Goal: Information Seeking & Learning: Find specific fact

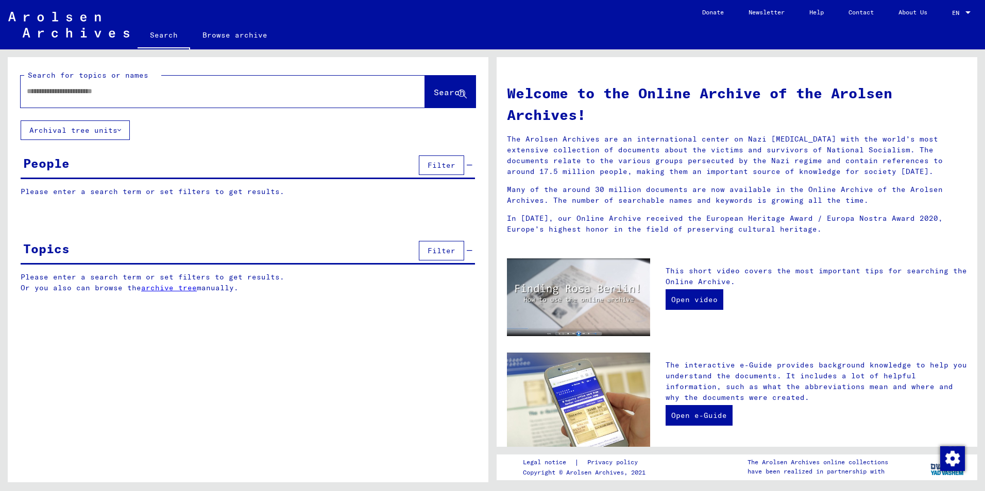
click at [58, 97] on div at bounding box center [207, 91] width 373 height 23
click at [56, 94] on input "text" at bounding box center [210, 91] width 367 height 11
click at [43, 92] on input "**********" at bounding box center [210, 91] width 367 height 11
click at [434, 97] on span "Search" at bounding box center [450, 93] width 33 height 11
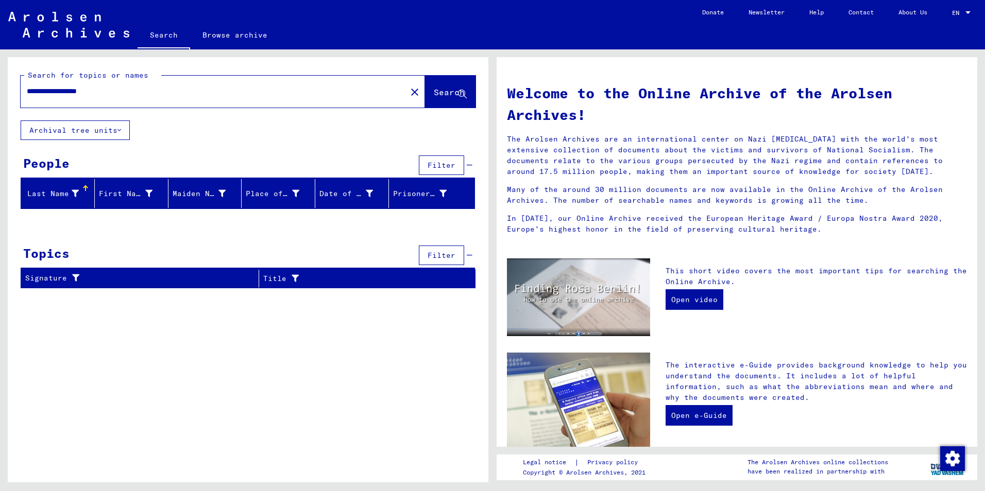
click at [86, 92] on input "**********" at bounding box center [210, 91] width 367 height 11
type input "**********"
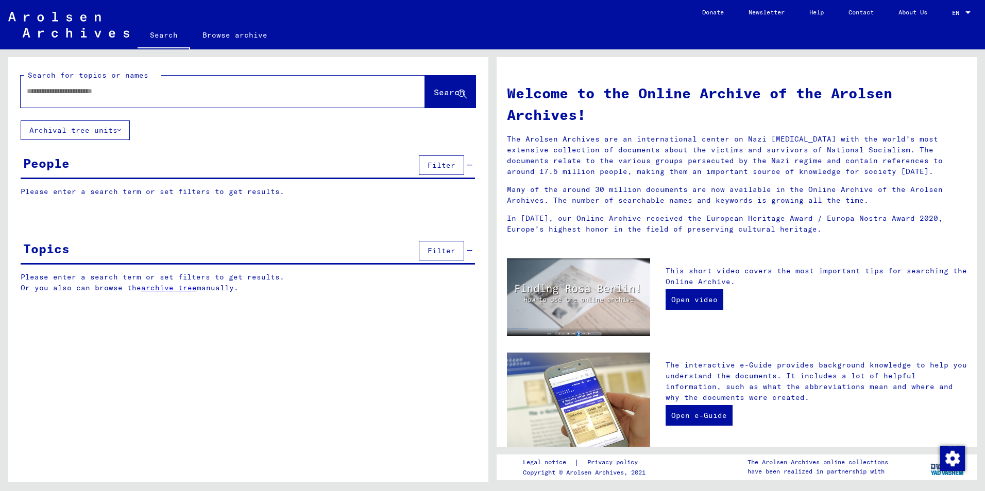
click at [33, 94] on input "text" at bounding box center [210, 91] width 367 height 11
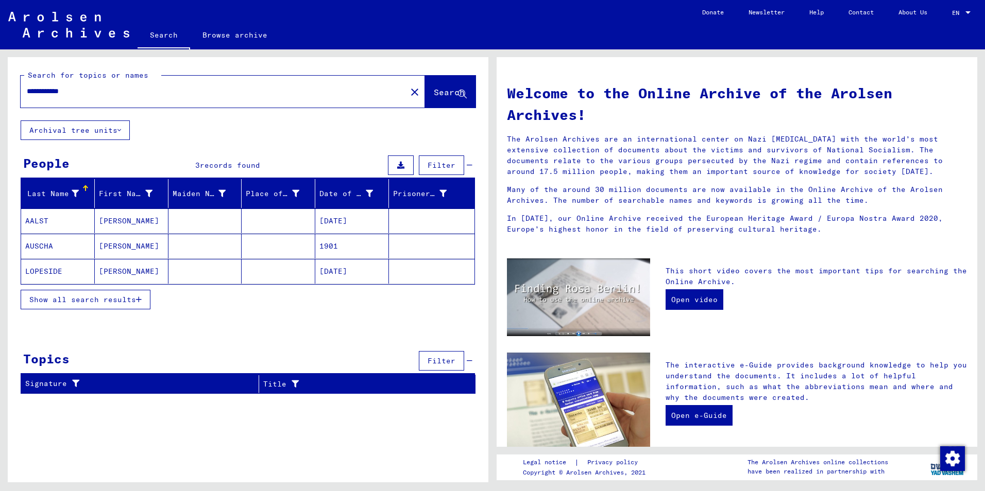
click at [405, 219] on mat-cell at bounding box center [431, 221] width 85 height 25
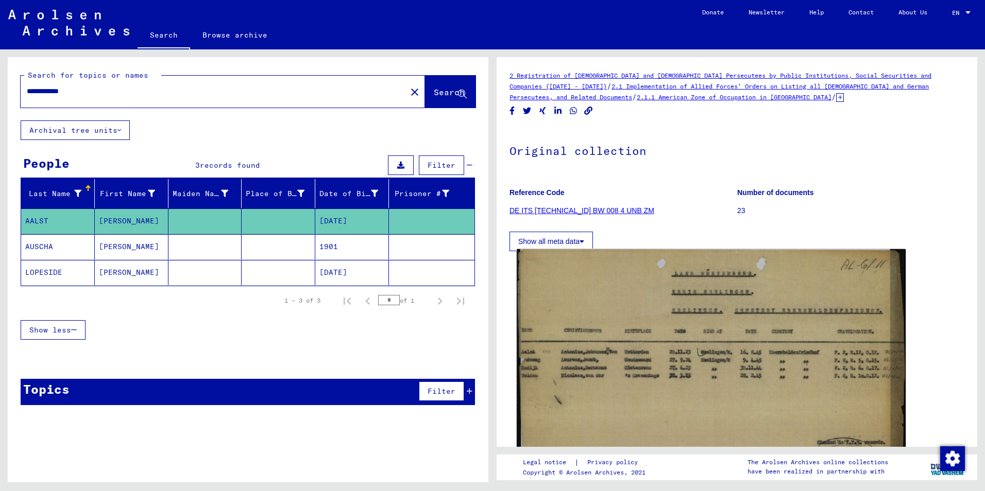
click at [666, 329] on img at bounding box center [710, 376] width 389 height 254
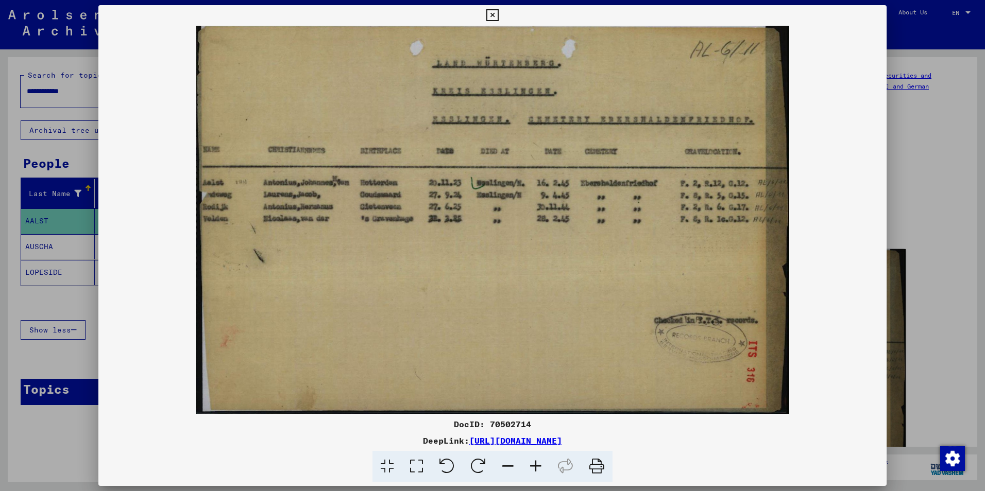
click at [666, 329] on img at bounding box center [492, 220] width 788 height 388
click at [489, 15] on icon at bounding box center [492, 15] width 12 height 12
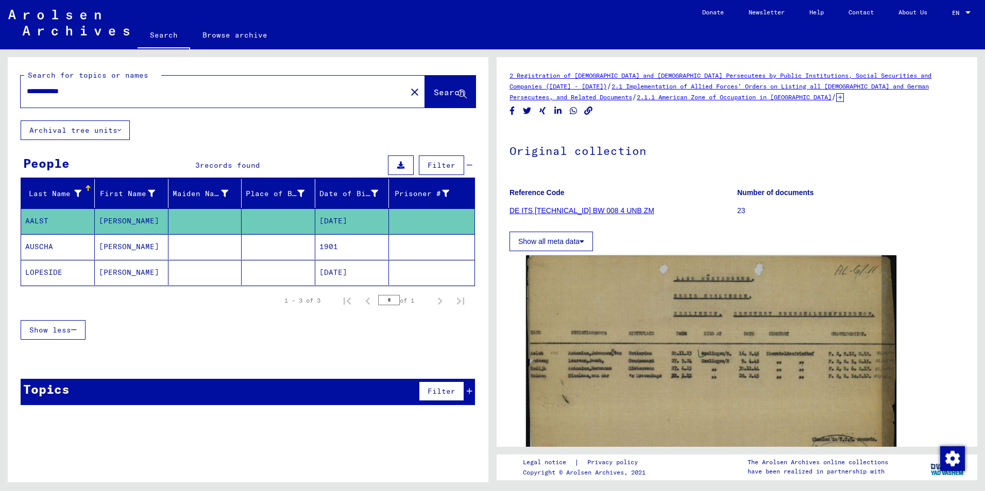
click at [430, 245] on mat-cell at bounding box center [431, 246] width 85 height 25
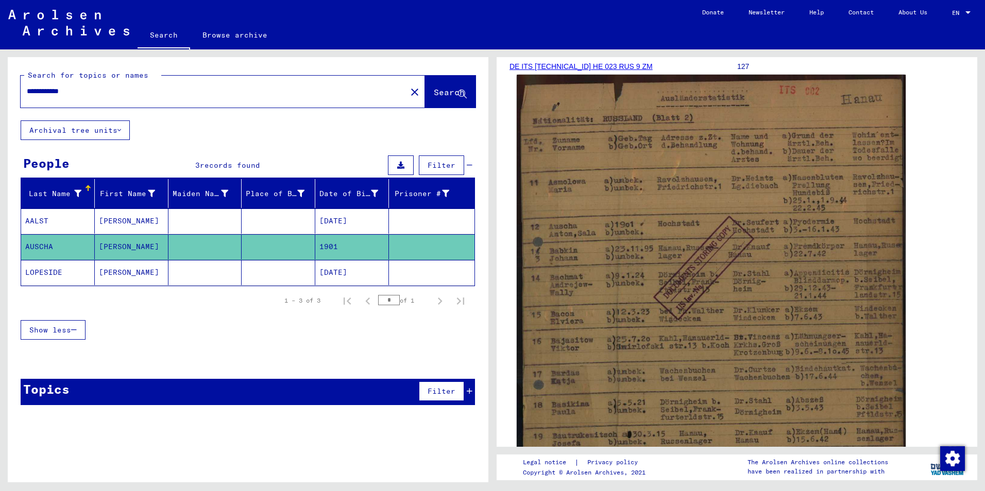
scroll to position [154, 0]
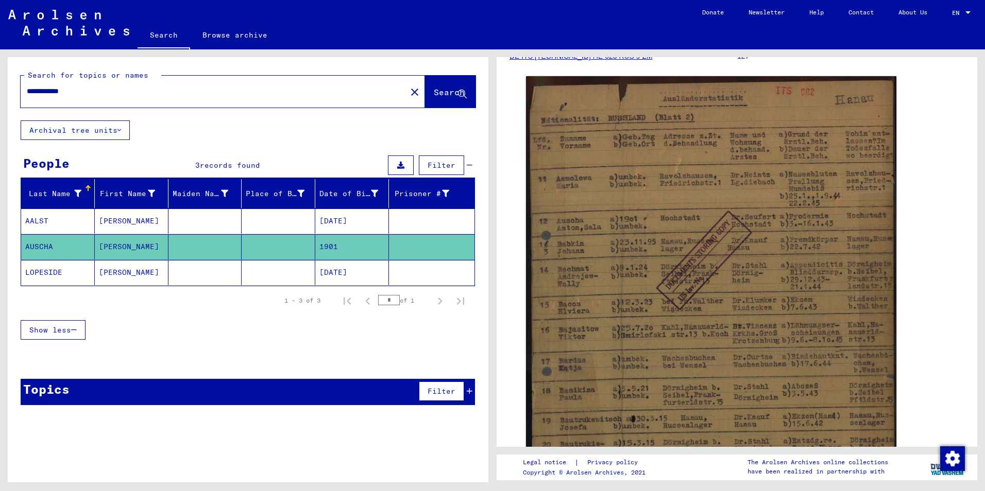
click at [430, 279] on mat-cell at bounding box center [431, 272] width 85 height 25
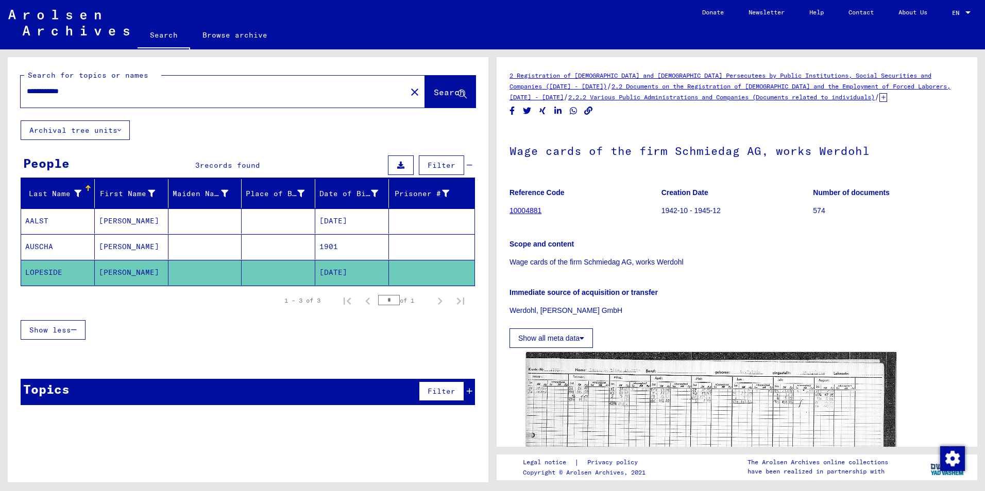
click at [95, 89] on input "**********" at bounding box center [213, 91] width 373 height 11
type input "*"
type input "********"
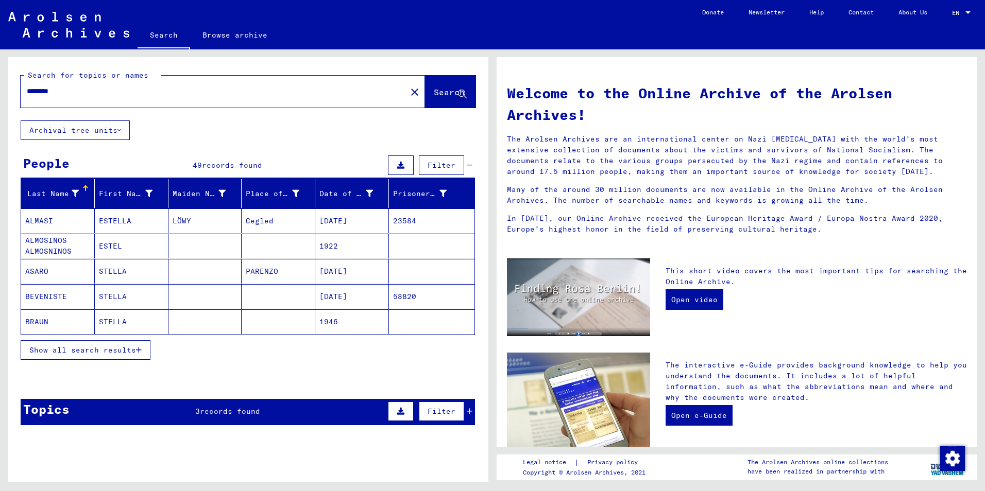
click at [393, 319] on mat-cell at bounding box center [431, 321] width 85 height 25
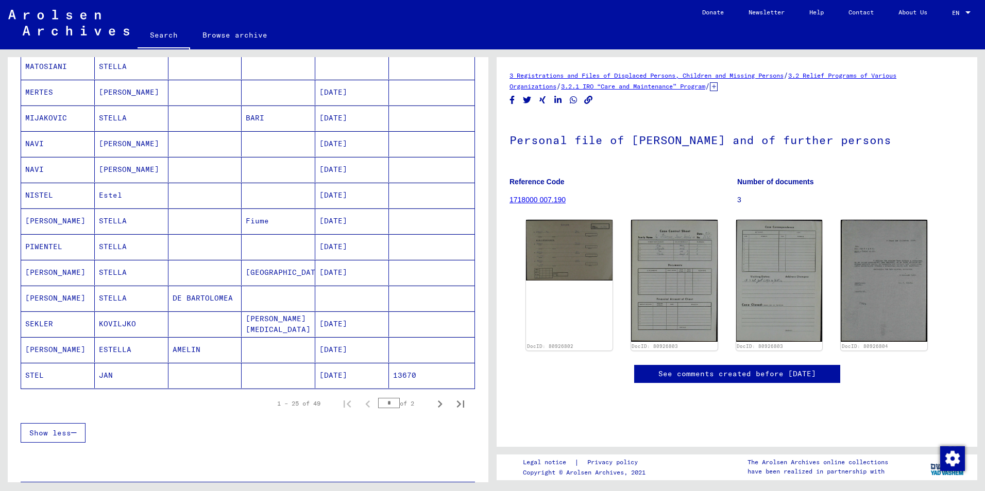
scroll to position [515, 0]
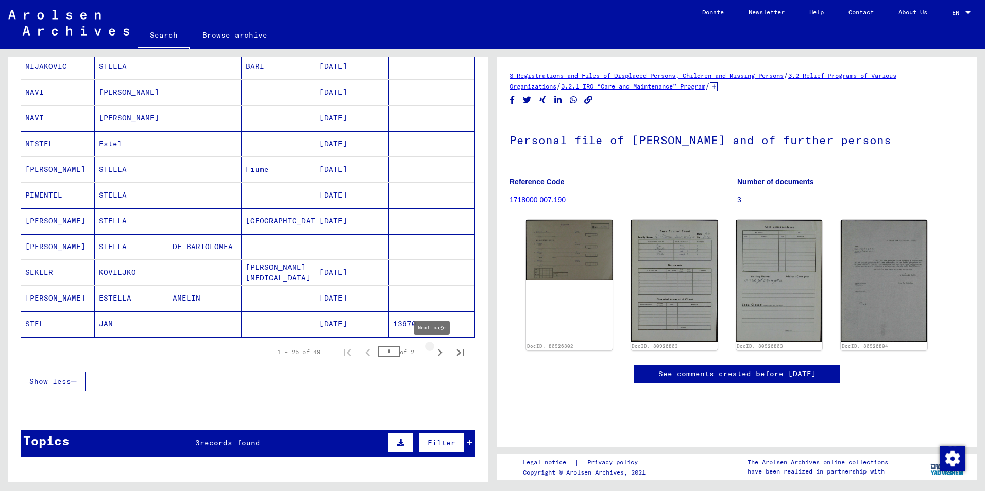
click at [433, 355] on icon "Next page" at bounding box center [440, 353] width 14 height 14
type input "*"
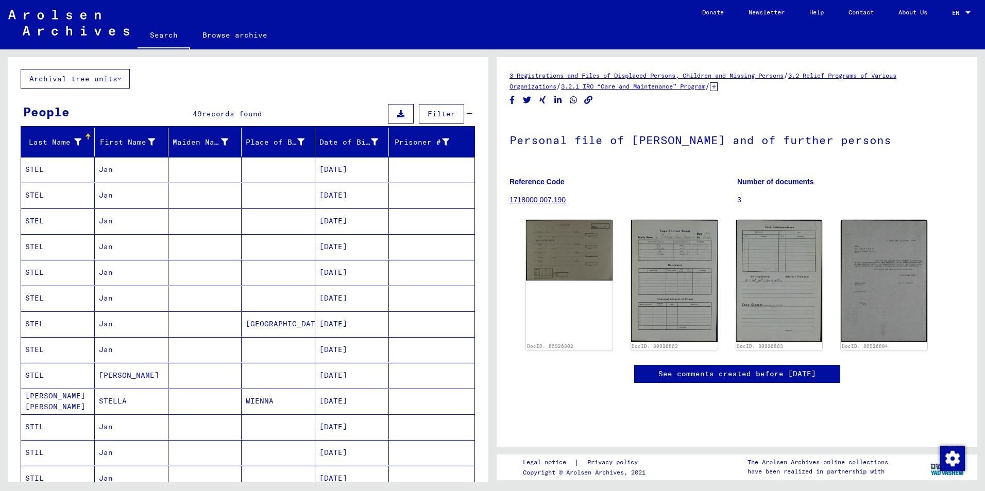
scroll to position [0, 0]
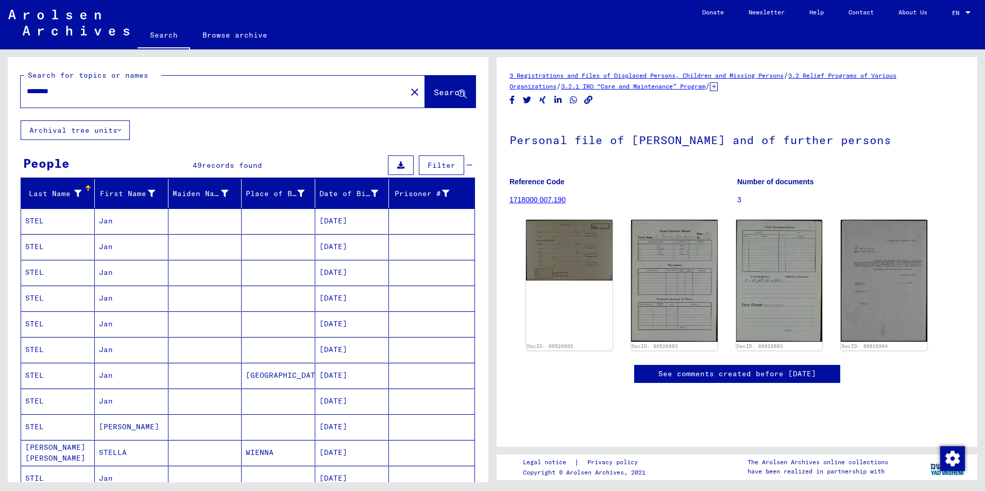
click at [63, 89] on input "********" at bounding box center [213, 91] width 373 height 11
type input "*"
type input "**********"
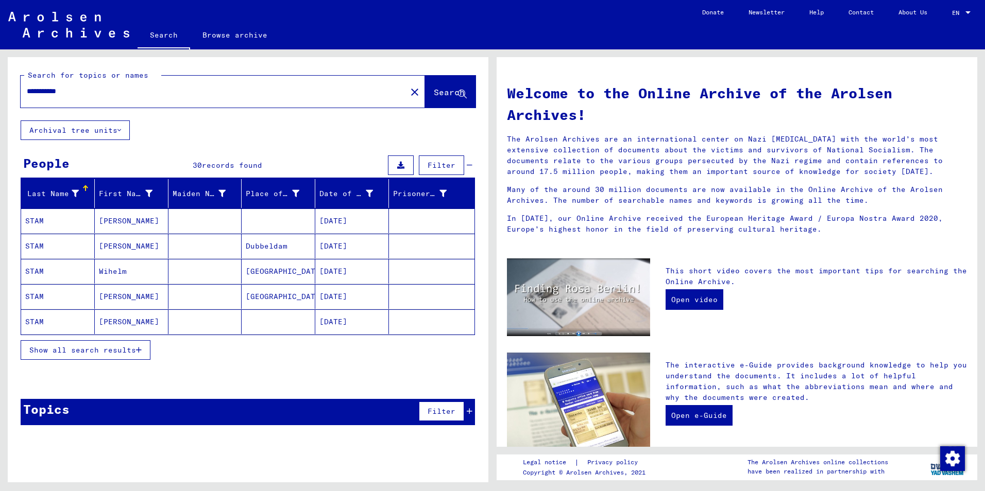
click at [414, 218] on mat-cell at bounding box center [431, 221] width 85 height 25
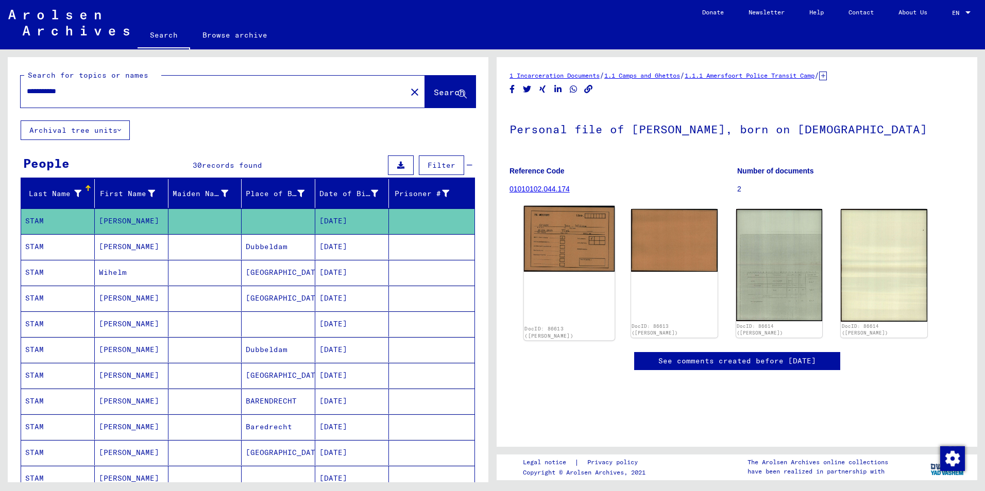
click at [538, 235] on img at bounding box center [569, 239] width 91 height 66
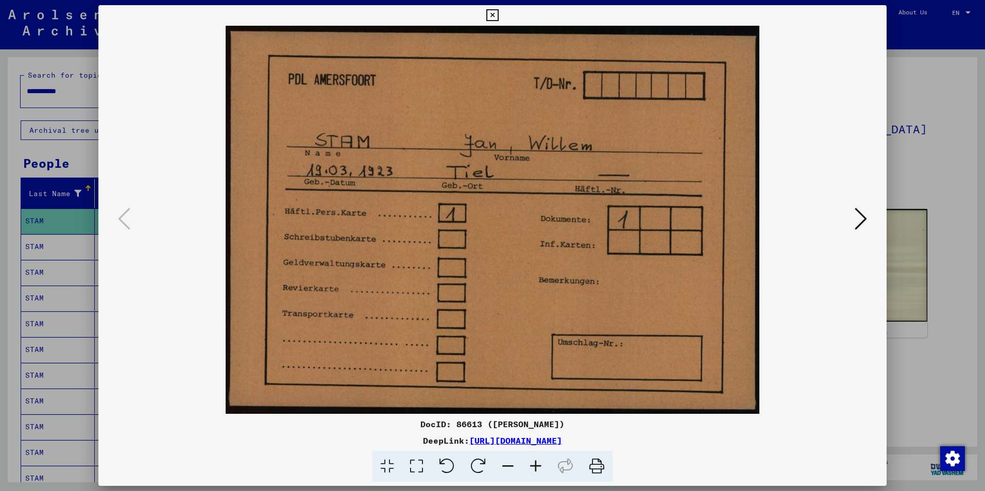
click at [864, 222] on icon at bounding box center [860, 218] width 12 height 25
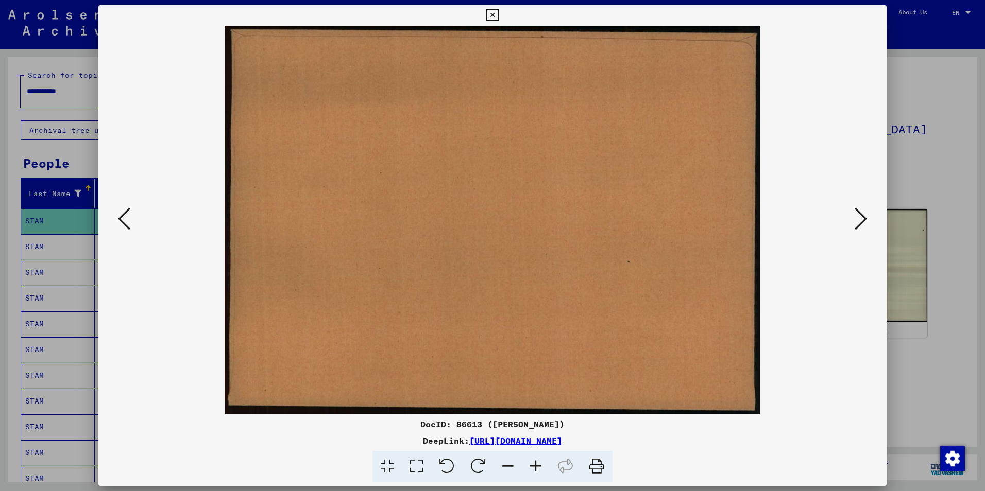
click at [864, 222] on icon at bounding box center [860, 218] width 12 height 25
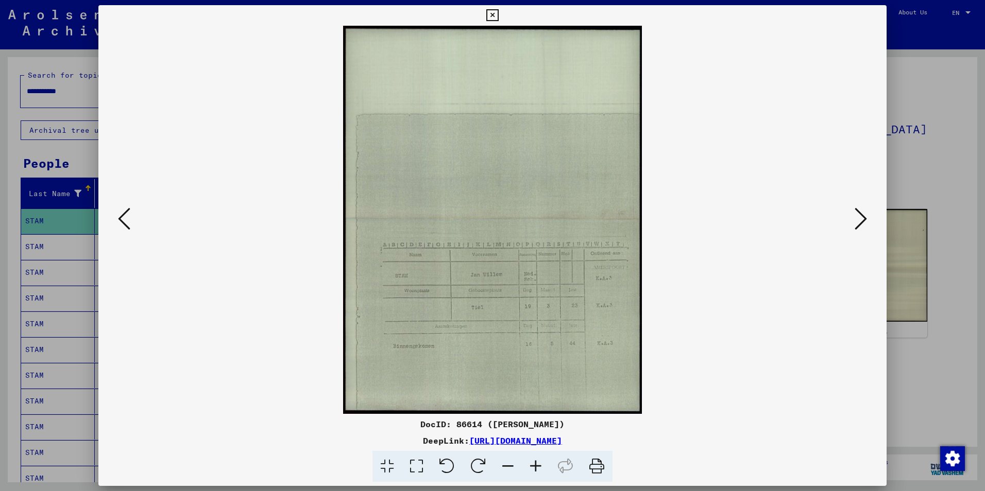
click at [864, 222] on icon at bounding box center [860, 218] width 12 height 25
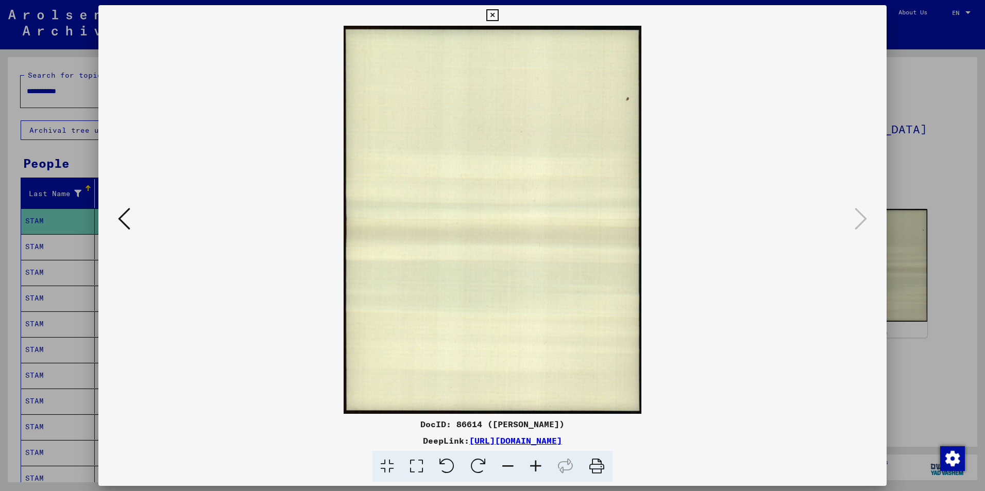
click at [487, 16] on icon at bounding box center [492, 15] width 12 height 12
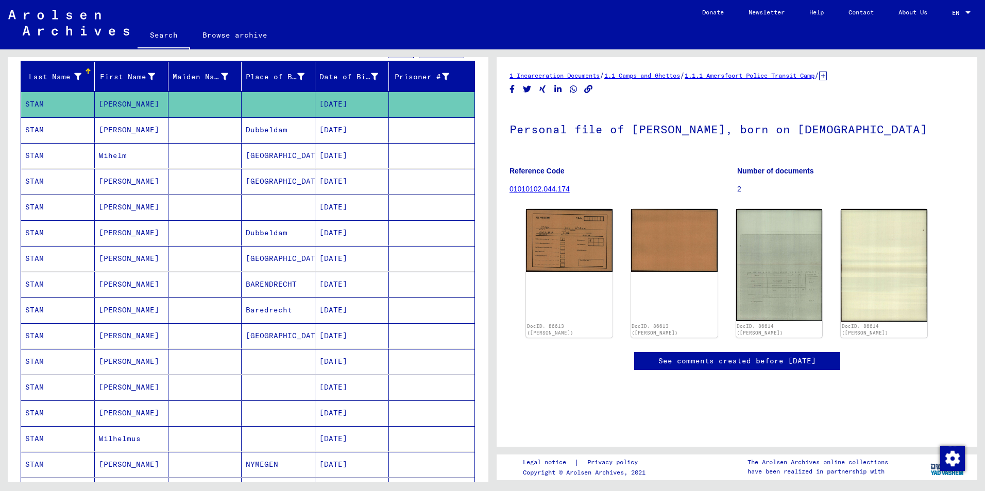
scroll to position [154, 0]
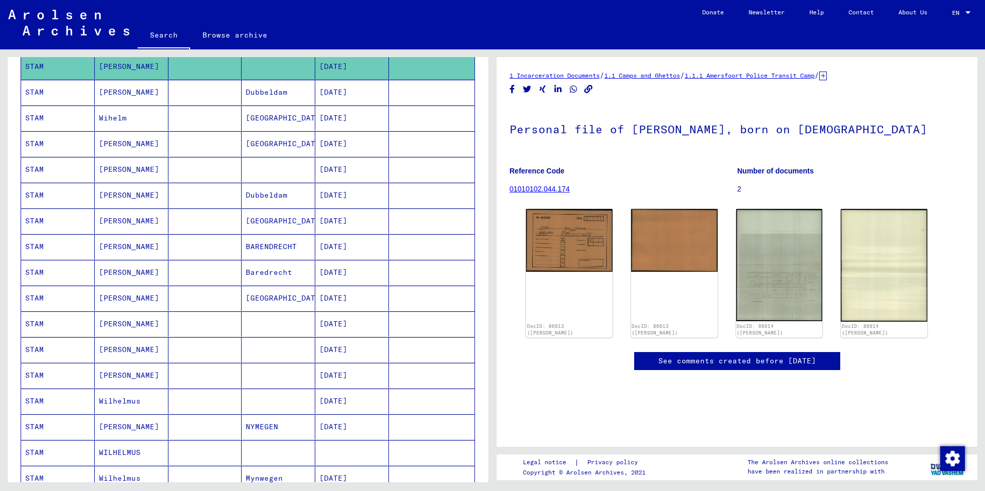
click at [422, 265] on mat-cell at bounding box center [431, 272] width 85 height 25
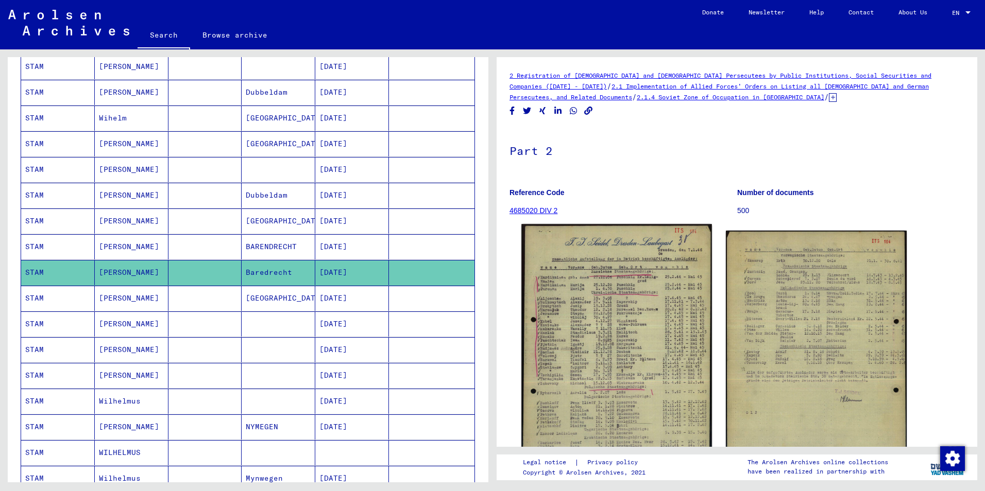
click at [624, 304] on img at bounding box center [616, 357] width 190 height 267
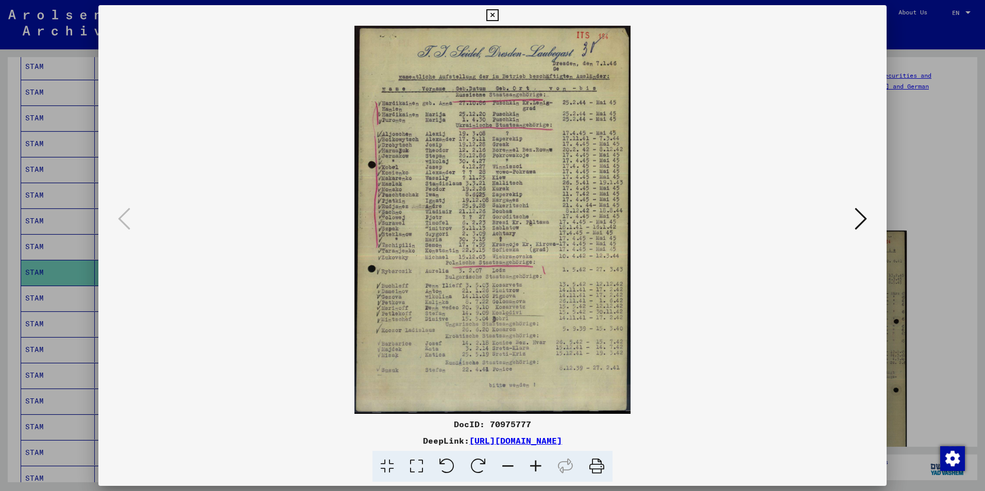
click at [859, 216] on icon at bounding box center [860, 218] width 12 height 25
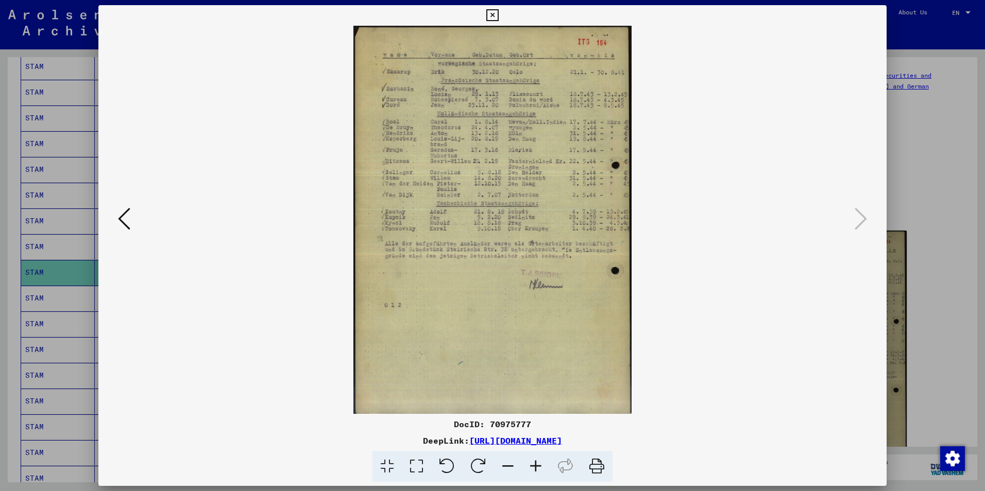
click at [123, 221] on icon at bounding box center [124, 218] width 12 height 25
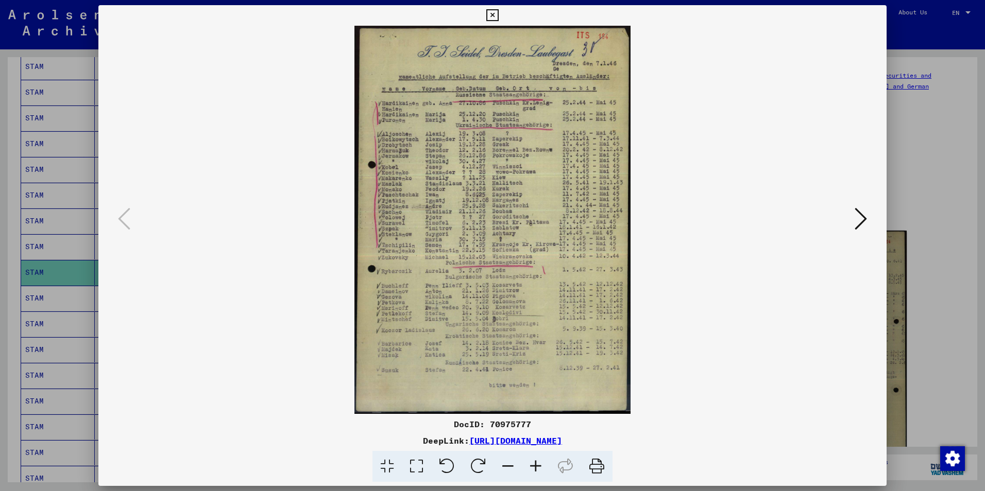
drag, startPoint x: 454, startPoint y: 423, endPoint x: 538, endPoint y: 427, distance: 83.5
click at [538, 427] on div "DocID: 70975777" at bounding box center [492, 424] width 788 height 12
copy div "DocID: 70975777"
click at [858, 215] on icon at bounding box center [860, 218] width 12 height 25
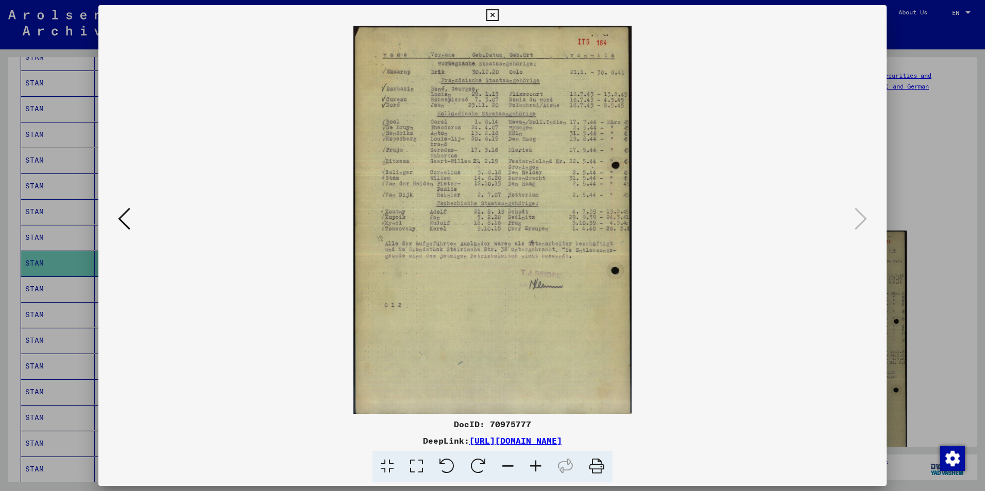
click at [491, 14] on icon at bounding box center [492, 15] width 12 height 12
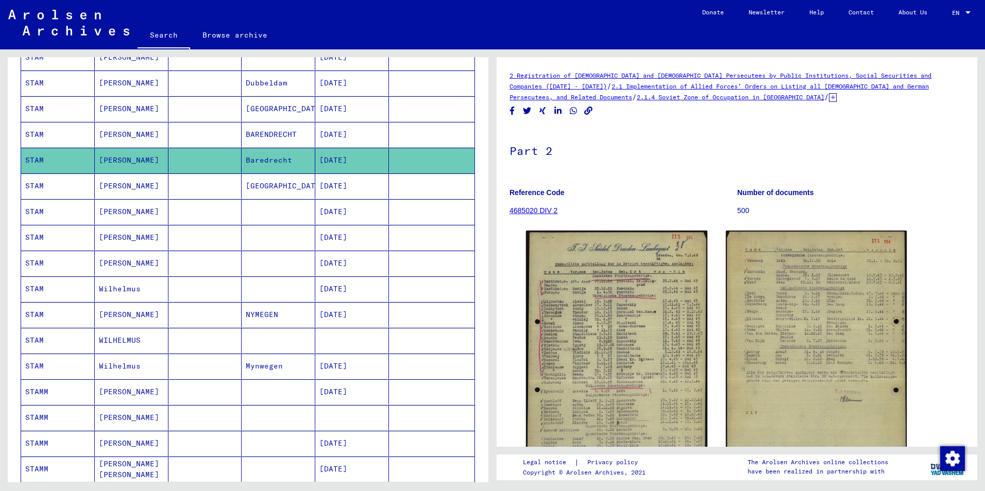
scroll to position [318, 0]
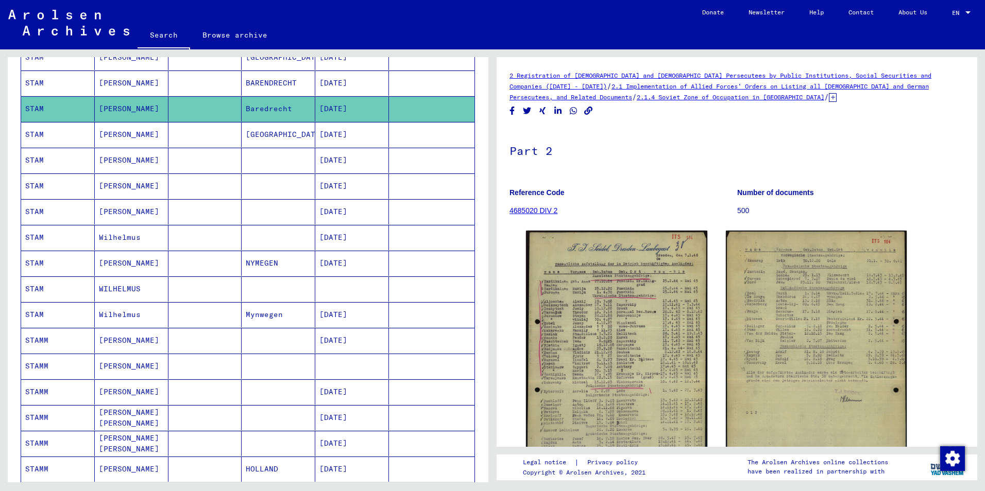
click at [430, 289] on mat-cell at bounding box center [431, 289] width 85 height 25
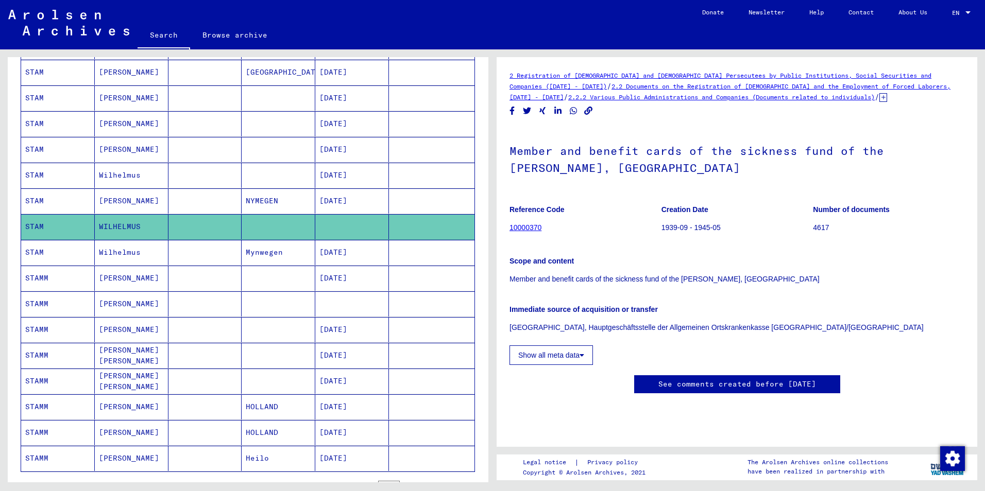
scroll to position [421, 0]
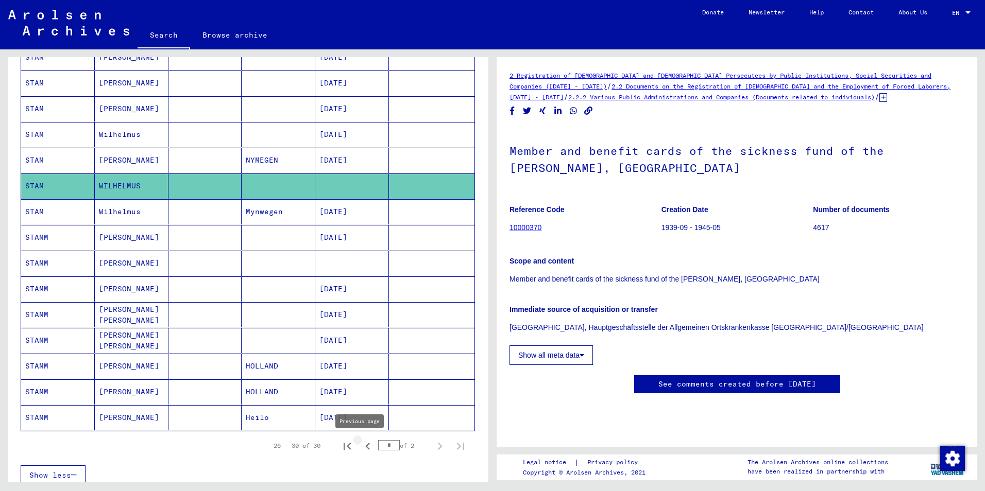
click at [365, 447] on icon "Previous page" at bounding box center [367, 446] width 5 height 7
click at [433, 444] on icon "Next page" at bounding box center [440, 446] width 14 height 14
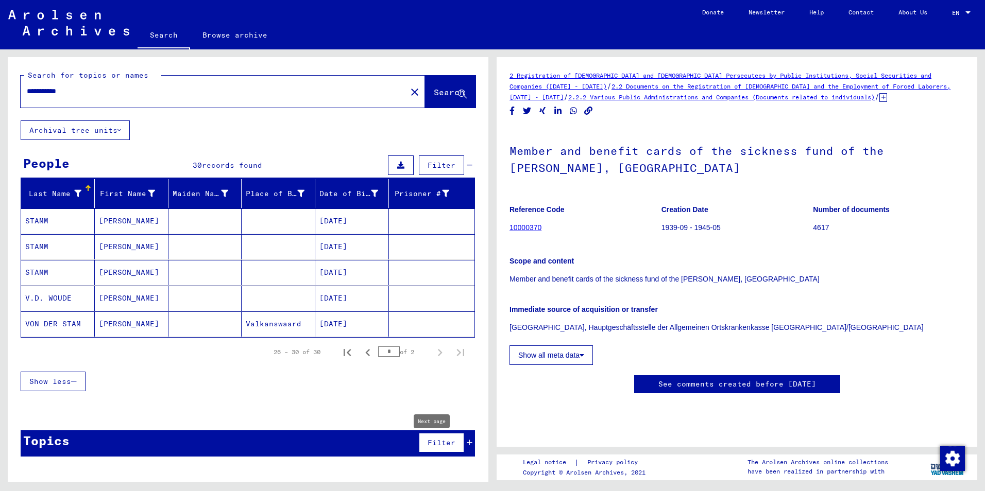
scroll to position [0, 0]
click at [365, 352] on icon "Previous page" at bounding box center [367, 353] width 14 height 14
type input "*"
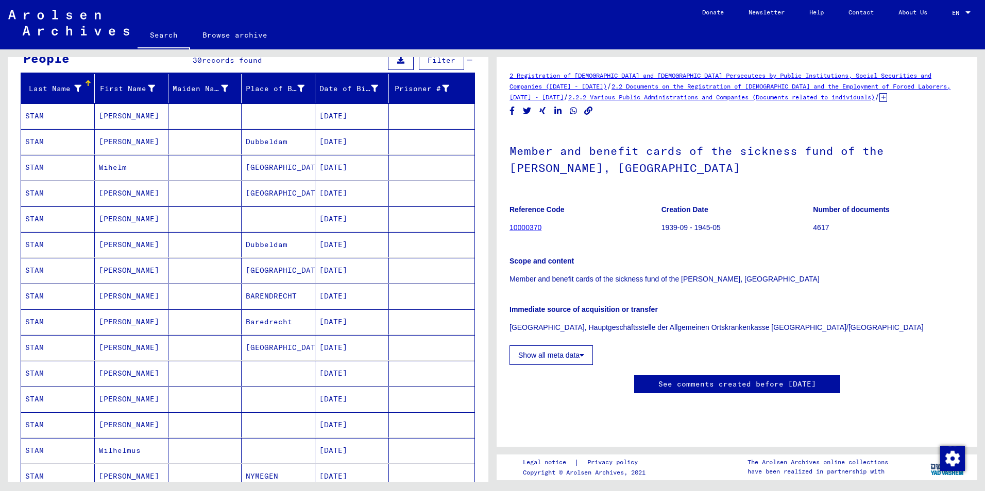
scroll to position [154, 0]
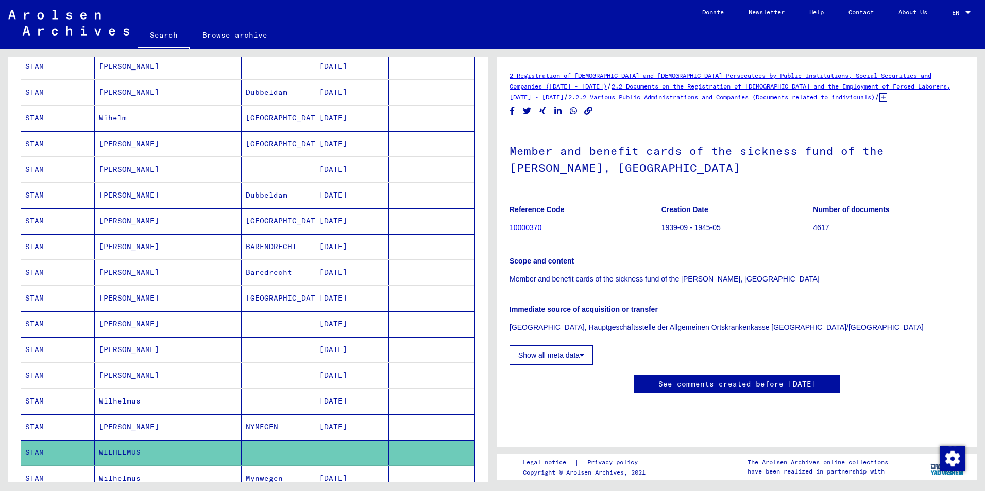
click at [395, 270] on mat-cell at bounding box center [431, 272] width 85 height 25
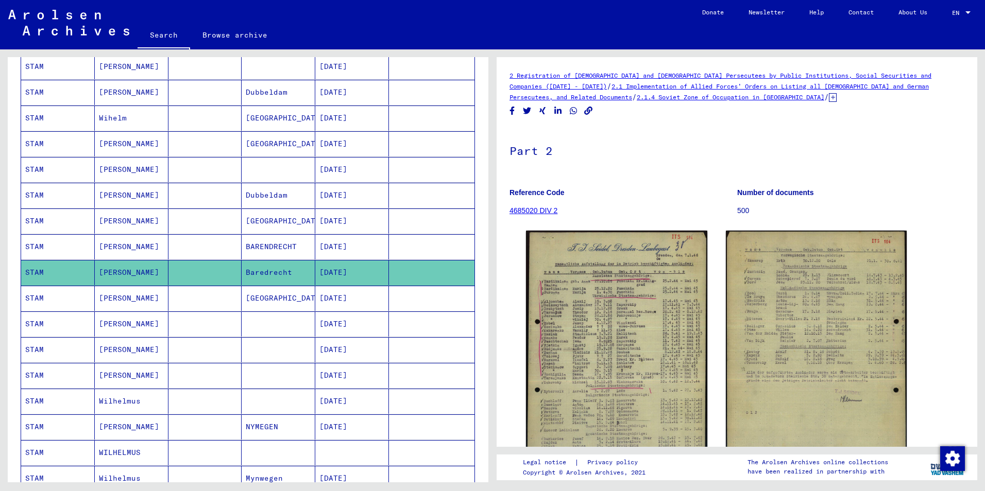
click at [403, 242] on mat-cell at bounding box center [431, 246] width 85 height 25
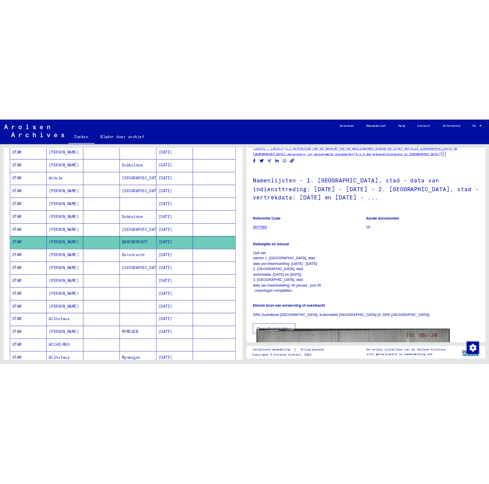
scroll to position [51, 0]
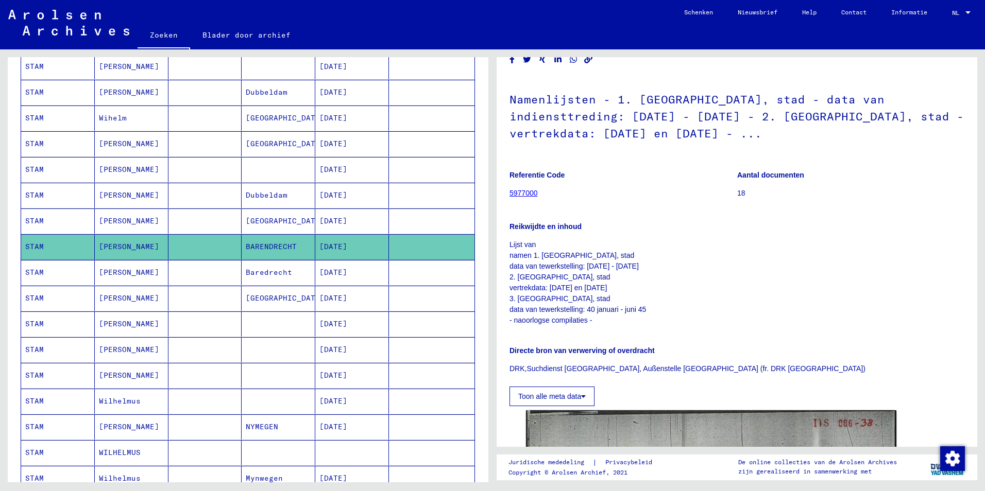
drag, startPoint x: 510, startPoint y: 99, endPoint x: 797, endPoint y: 368, distance: 393.4
click at [797, 368] on div "Namenlijsten - 1. [GEOGRAPHIC_DATA], stad - data van indiensttreding: [DATE] - …" at bounding box center [736, 241] width 455 height 331
copy div "Namenlijsten - 1. [GEOGRAPHIC_DATA], stad - data van indiensttreding: [DATE] - …"
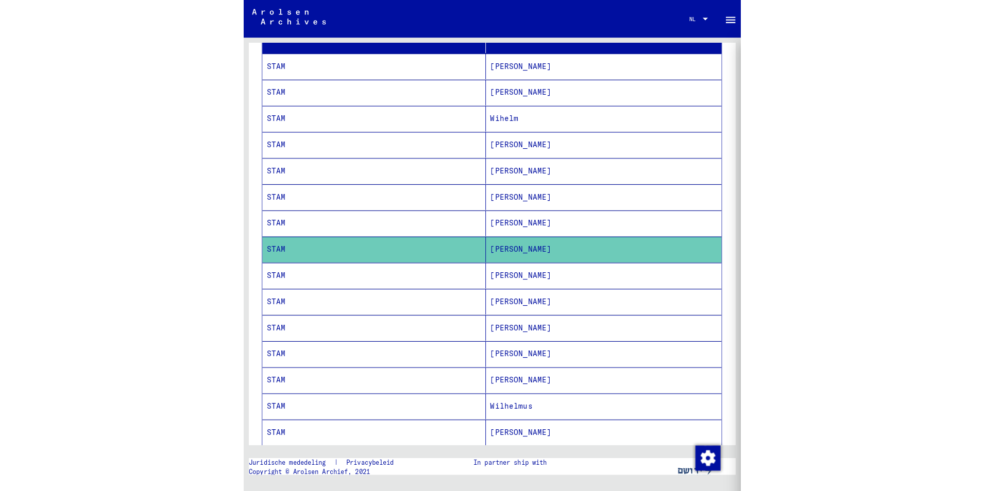
scroll to position [168, 0]
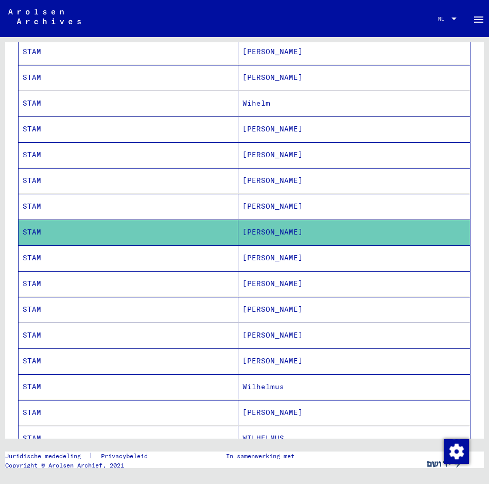
click at [131, 39] on div "**********" at bounding box center [244, 252] width 489 height 430
drag, startPoint x: 217, startPoint y: 23, endPoint x: 174, endPoint y: 27, distance: 42.9
click at [174, 27] on mat-toolbar "Zoeken Blader door archief Detailed questions/information about the documents? …" at bounding box center [244, 18] width 489 height 37
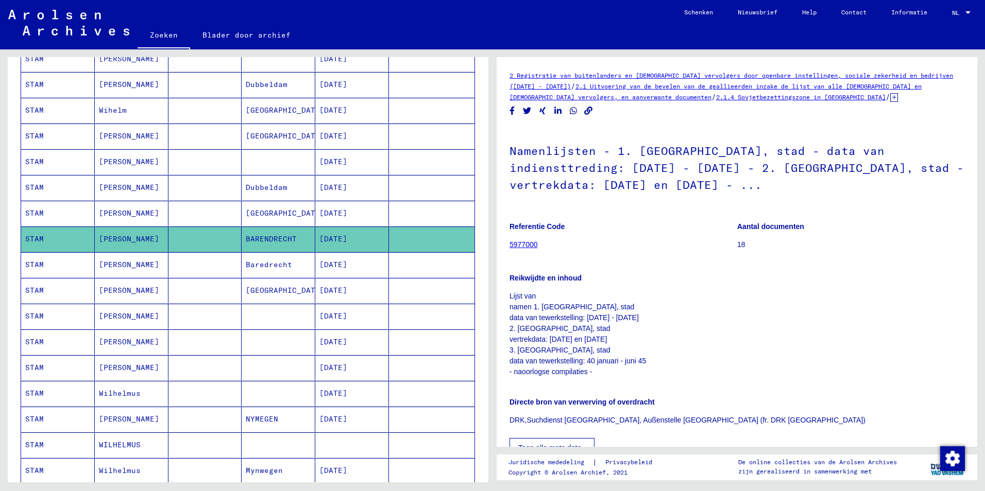
scroll to position [0, 0]
click at [426, 259] on mat-cell at bounding box center [431, 264] width 85 height 25
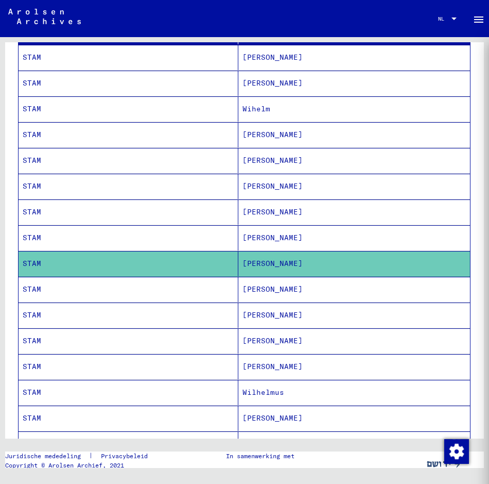
scroll to position [176, 0]
